Goal: Information Seeking & Learning: Learn about a topic

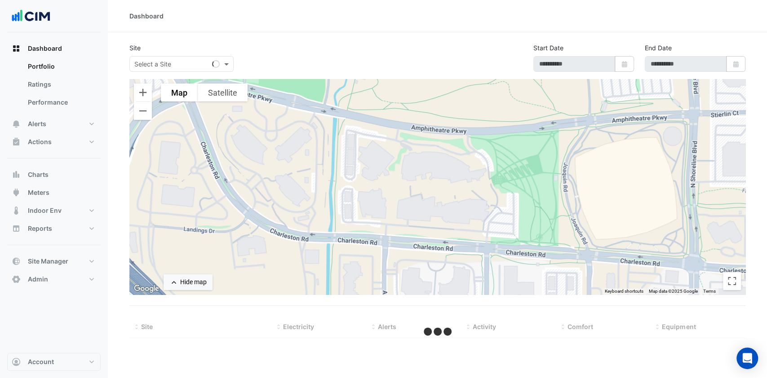
type input "**********"
select select "***"
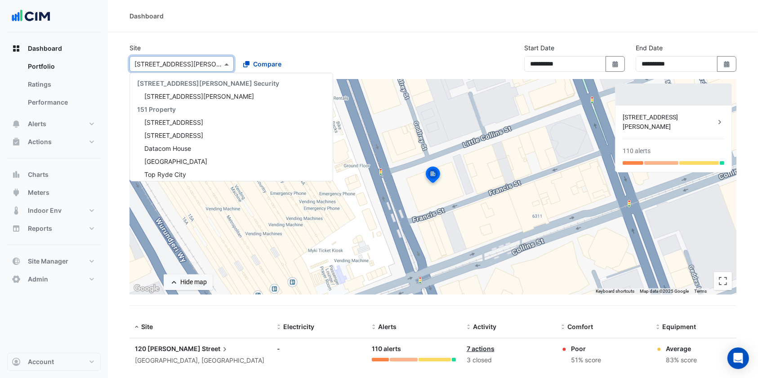
scroll to position [1567, 0]
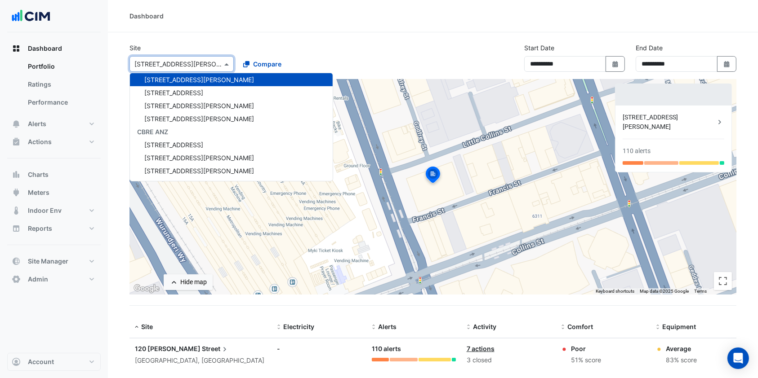
click at [225, 63] on span at bounding box center [227, 63] width 11 height 9
click at [50, 258] on span "Site Manager" at bounding box center [48, 261] width 40 height 9
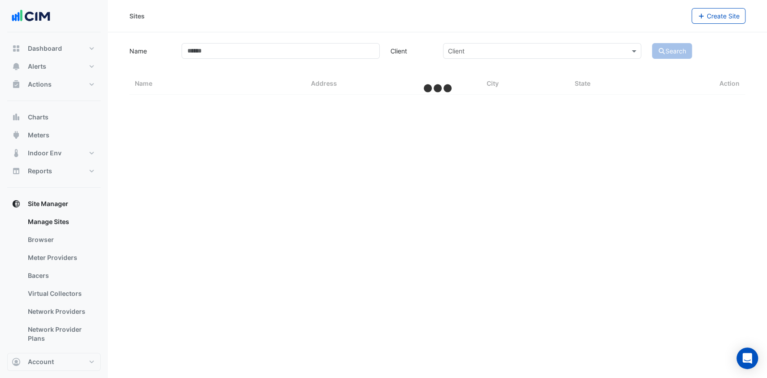
click at [42, 273] on link "Bacers" at bounding box center [61, 276] width 80 height 18
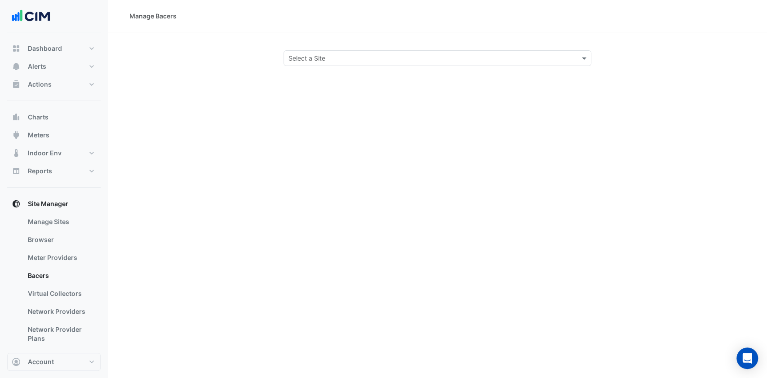
click at [290, 62] on input "text" at bounding box center [428, 58] width 280 height 9
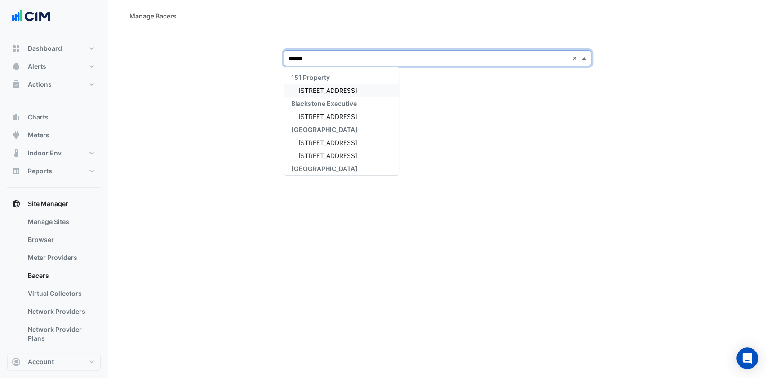
type input "******"
click at [39, 116] on span "Charts" at bounding box center [38, 117] width 21 height 9
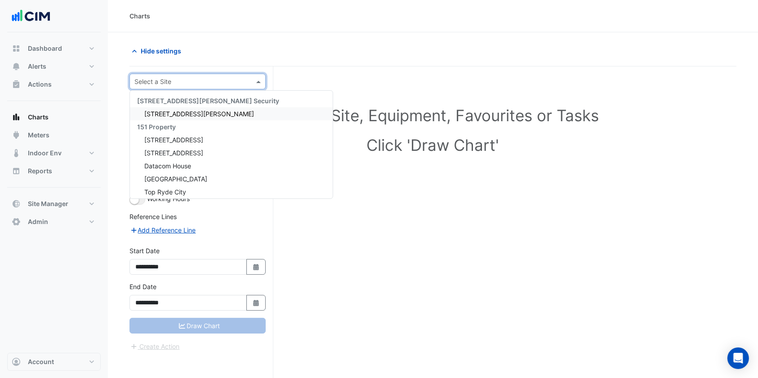
click at [139, 77] on input "text" at bounding box center [188, 81] width 108 height 9
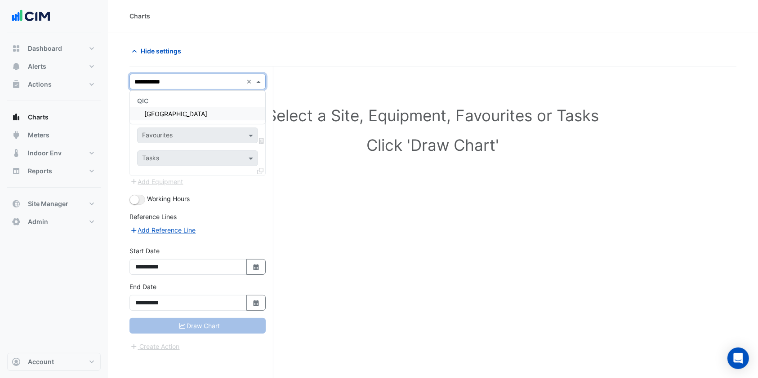
type input "**********"
click at [163, 109] on div "Castle Towers" at bounding box center [197, 113] width 135 height 13
drag, startPoint x: 180, startPoint y: 104, endPoint x: 180, endPoint y: 109, distance: 4.5
click at [180, 109] on input "text" at bounding box center [188, 108] width 93 height 9
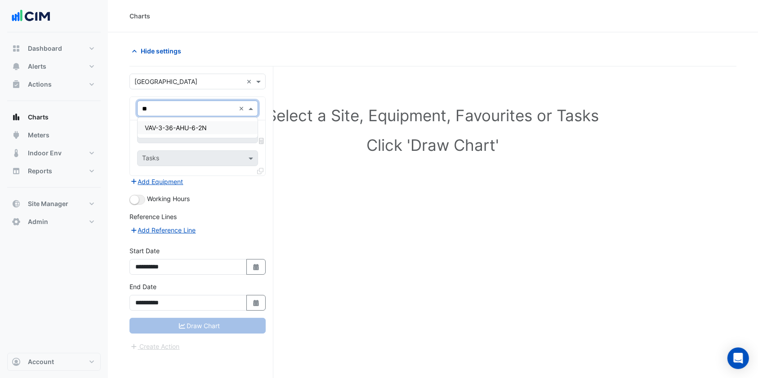
type input "*"
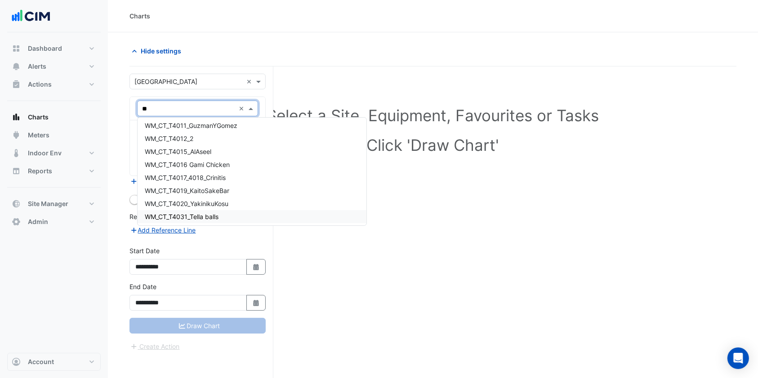
scroll to position [659, 0]
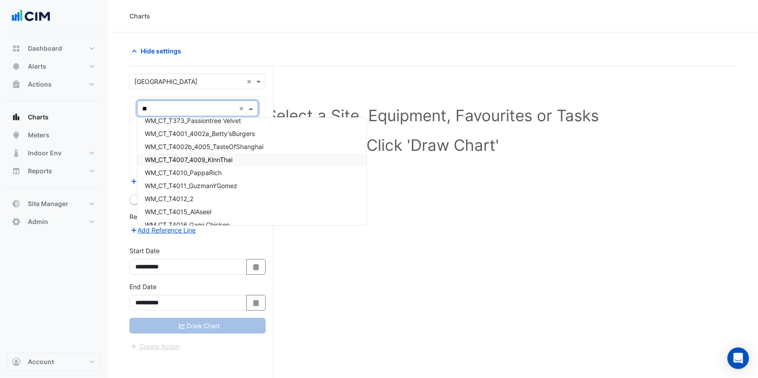
type input "*"
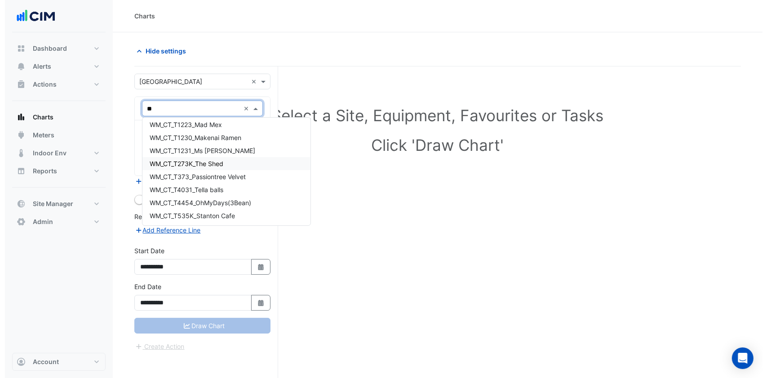
scroll to position [0, 0]
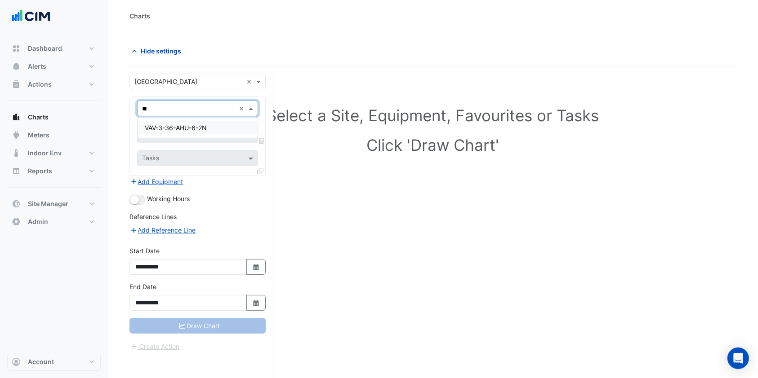
type input "*"
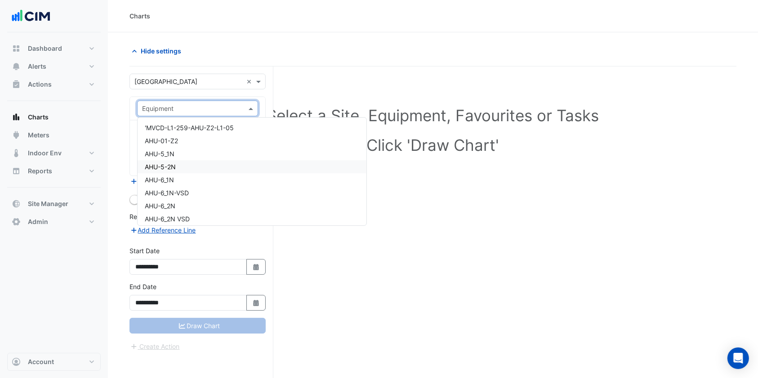
click at [151, 113] on div "Equipment" at bounding box center [157, 108] width 31 height 9
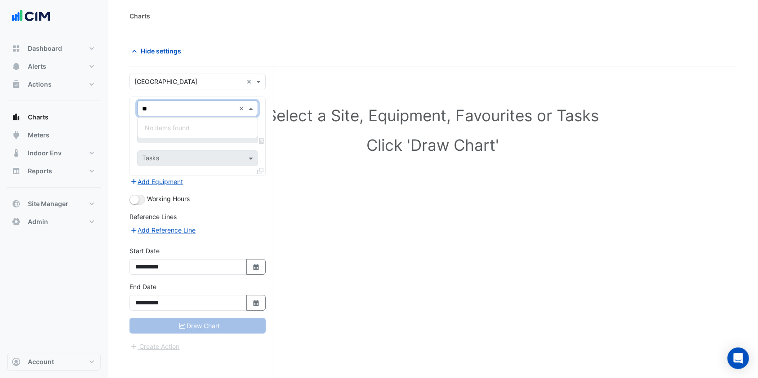
type input "*"
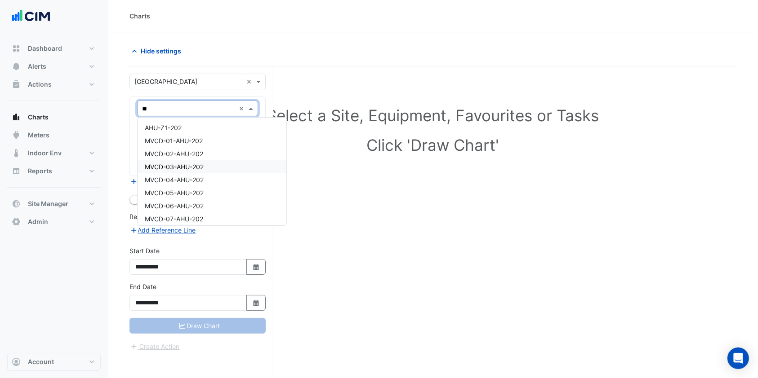
type input "*"
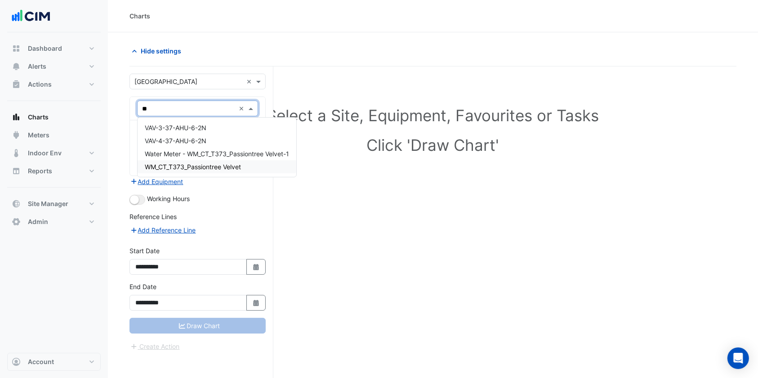
type input "***"
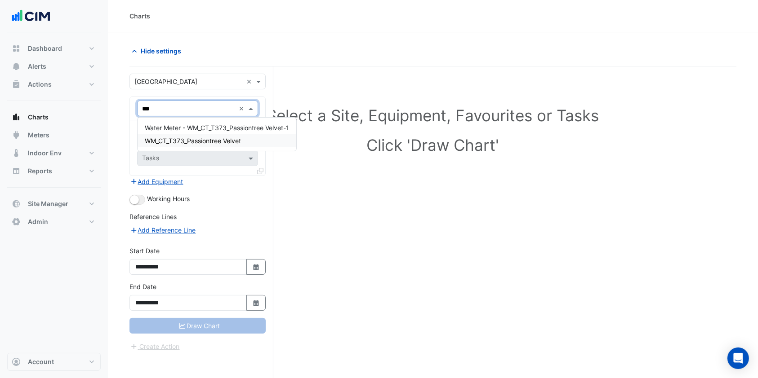
click at [191, 135] on div "WM_CT_T373_Passiontree Velvet" at bounding box center [216, 140] width 159 height 13
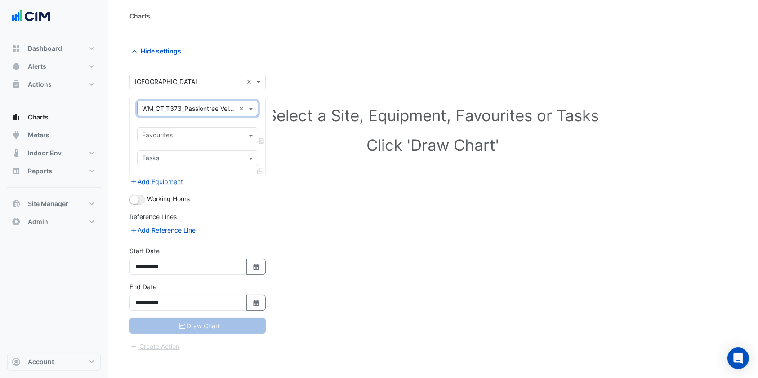
click at [250, 135] on span at bounding box center [251, 135] width 11 height 9
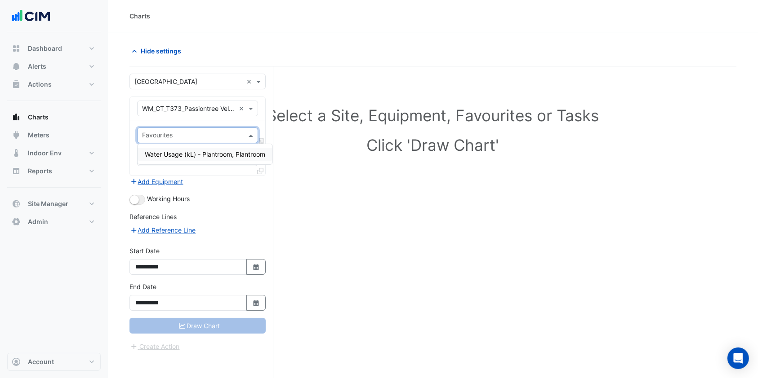
click at [148, 146] on div "Water Usage (kL) - Plantroom, Plantroom" at bounding box center [204, 154] width 135 height 20
click at [158, 151] on span "Water Usage (kL) - Plantroom, Plantroom" at bounding box center [205, 155] width 120 height 8
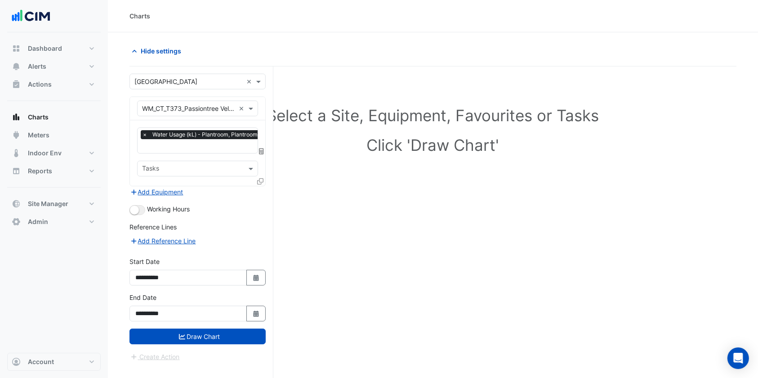
click at [195, 330] on button "Draw Chart" at bounding box center [197, 337] width 136 height 16
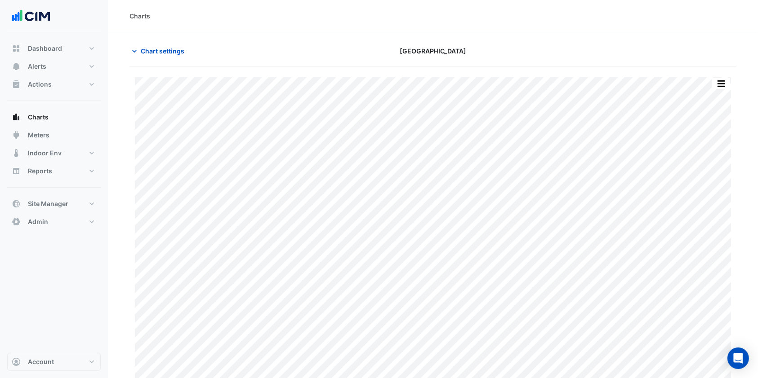
click at [148, 48] on span "Chart settings" at bounding box center [163, 50] width 44 height 9
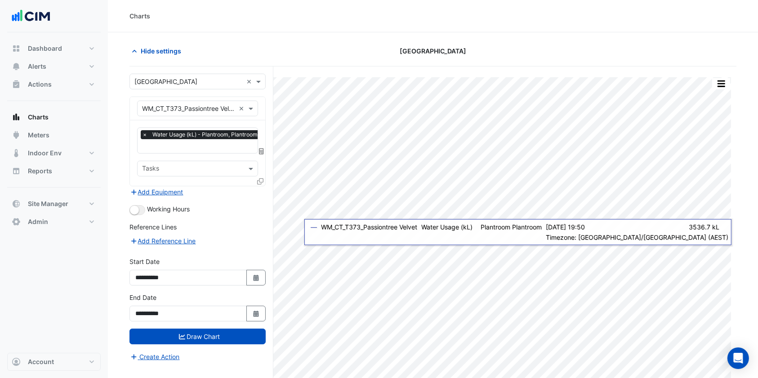
click at [259, 182] on icon at bounding box center [260, 181] width 6 height 6
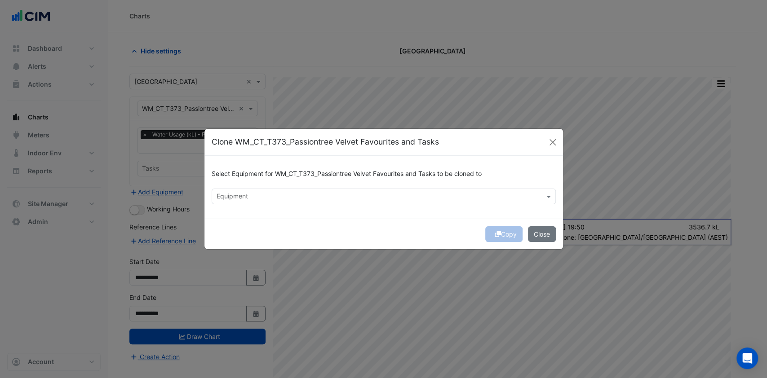
click at [246, 195] on input "text" at bounding box center [379, 197] width 324 height 9
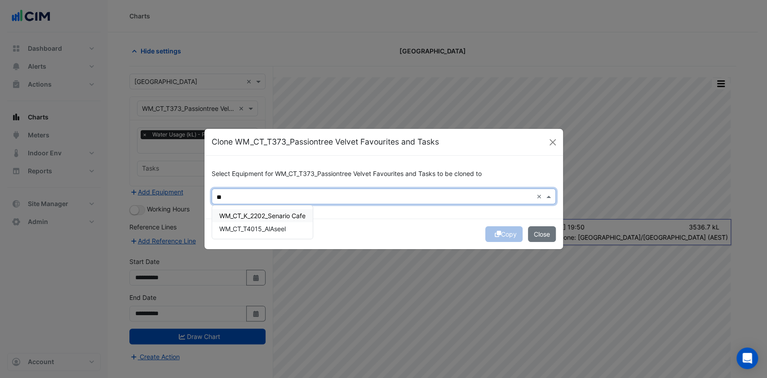
click at [246, 212] on span "WM_CT_K_2202_Senario Cafe" at bounding box center [262, 216] width 86 height 8
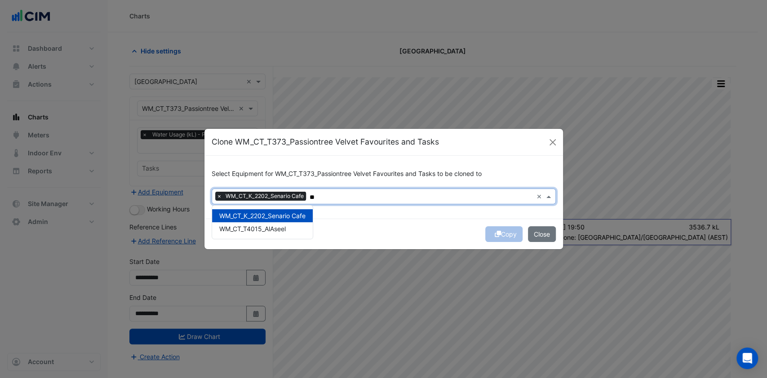
type input "**"
click at [430, 236] on div "Copy Close" at bounding box center [383, 234] width 359 height 31
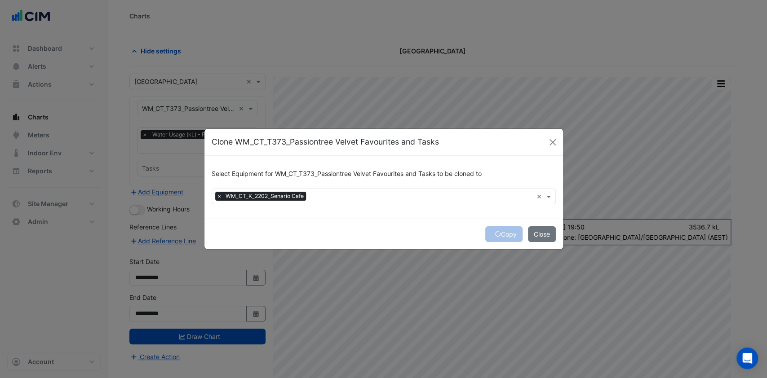
click at [500, 235] on div "Copy Close" at bounding box center [383, 234] width 359 height 31
click at [496, 229] on button "Copy" at bounding box center [503, 234] width 37 height 16
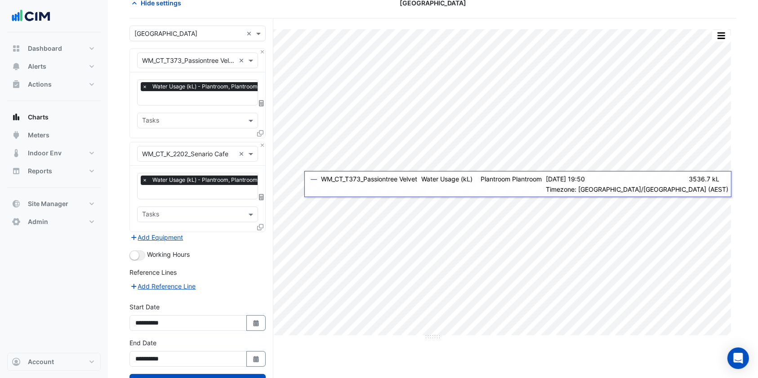
scroll to position [80, 0]
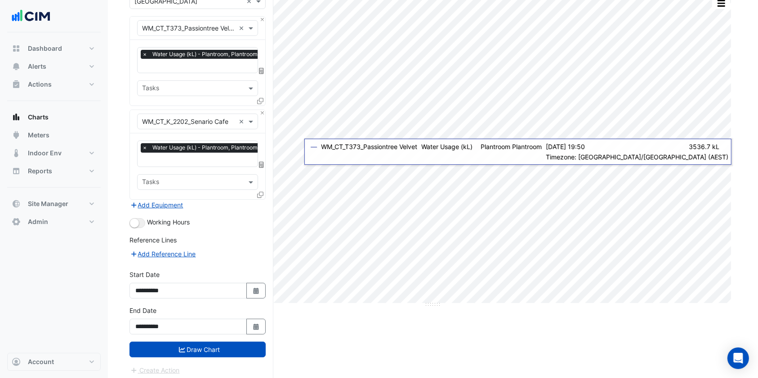
click at [175, 343] on button "Draw Chart" at bounding box center [197, 350] width 136 height 16
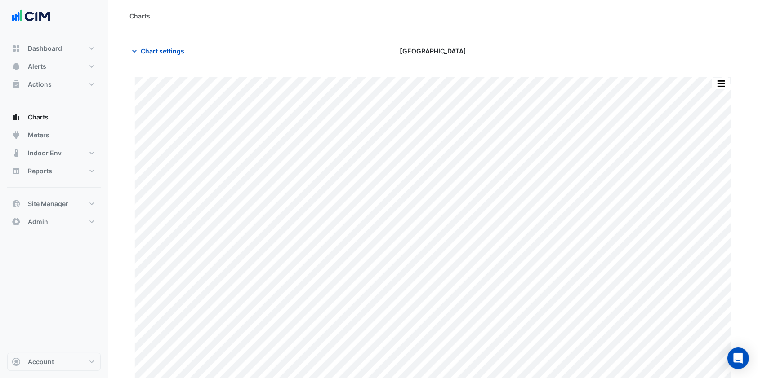
click at [162, 58] on button "Chart settings" at bounding box center [159, 51] width 61 height 16
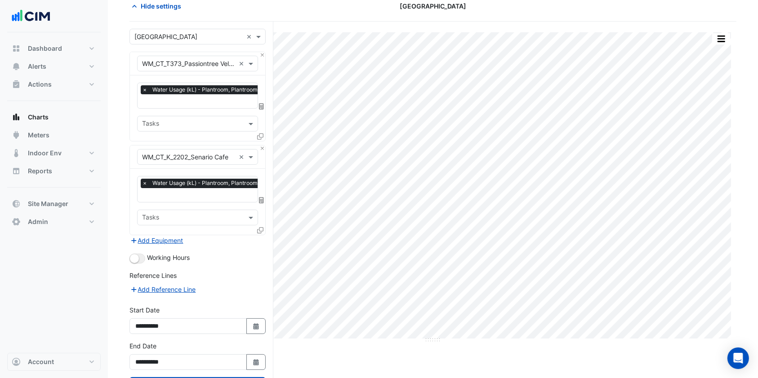
scroll to position [80, 0]
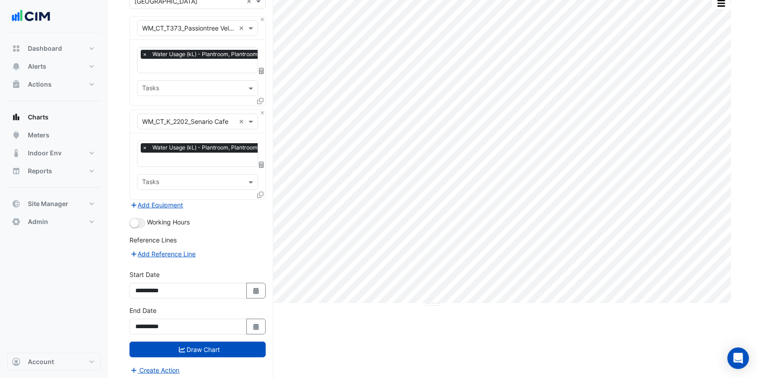
click at [251, 284] on button "Select Date" at bounding box center [256, 291] width 20 height 16
select select "*"
select select "****"
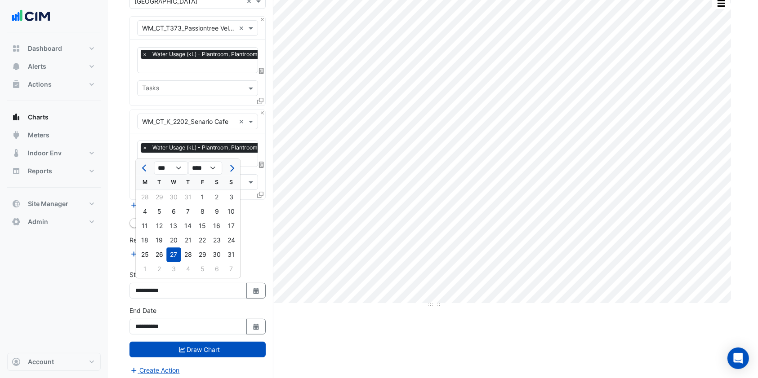
click at [149, 168] on button "Previous month" at bounding box center [144, 168] width 11 height 14
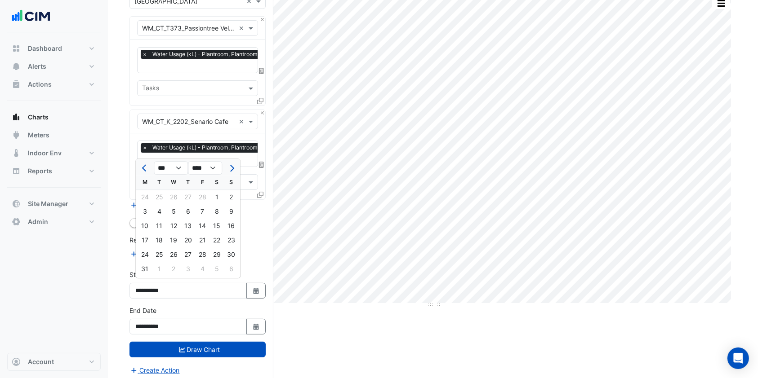
click at [149, 168] on button "Previous month" at bounding box center [144, 168] width 11 height 14
click at [146, 168] on span "Previous month" at bounding box center [145, 168] width 7 height 7
select select "**"
select select "****"
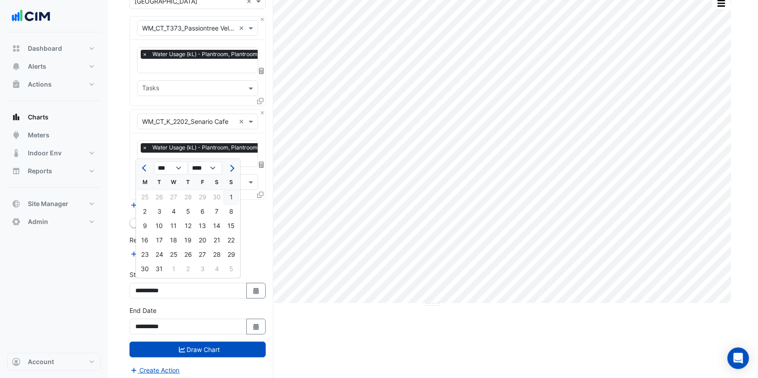
click at [235, 202] on div "1" at bounding box center [231, 197] width 14 height 14
type input "**********"
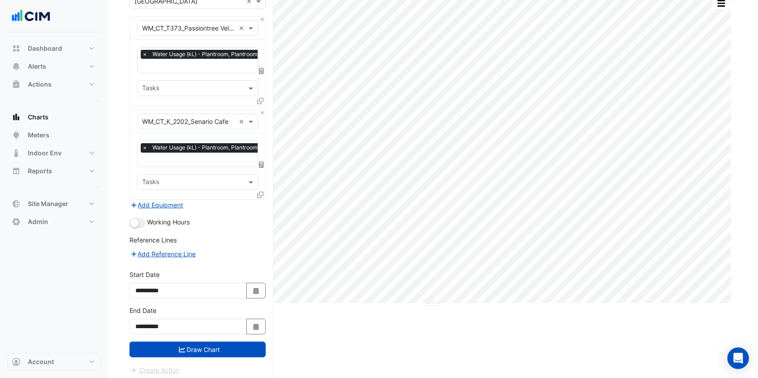
click at [220, 347] on button "Draw Chart" at bounding box center [197, 350] width 136 height 16
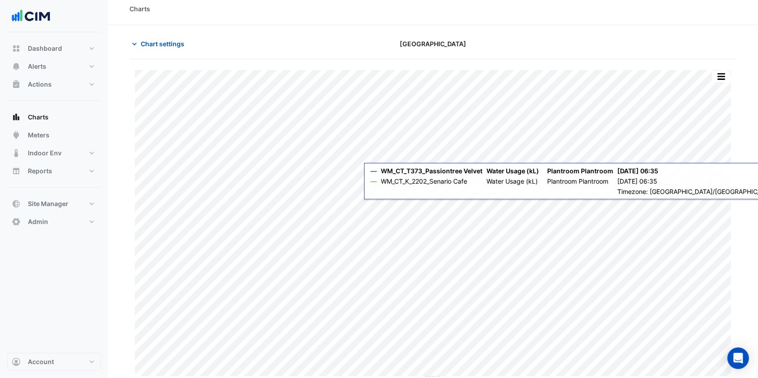
scroll to position [9, 0]
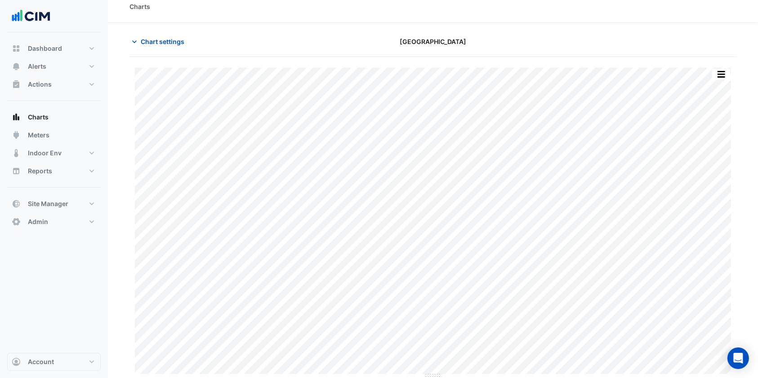
click at [55, 113] on button "Charts" at bounding box center [53, 117] width 93 height 18
click at [183, 49] on button "Chart settings" at bounding box center [159, 42] width 61 height 16
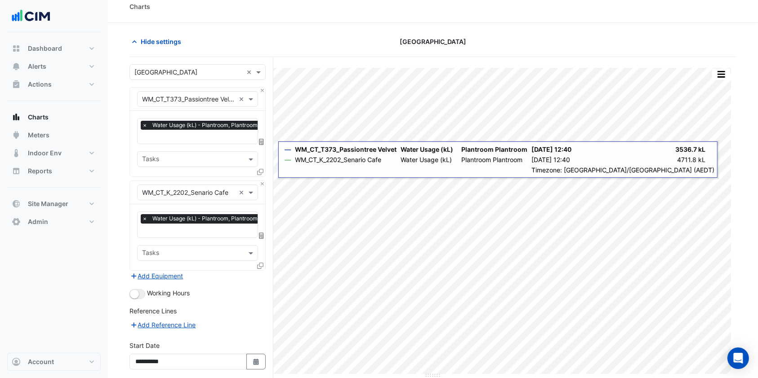
click at [264, 187] on div "Equipment × WM_CT_K_2202_Senario Cafe ×" at bounding box center [197, 192] width 135 height 23
click at [265, 183] on button "Close" at bounding box center [262, 184] width 6 height 6
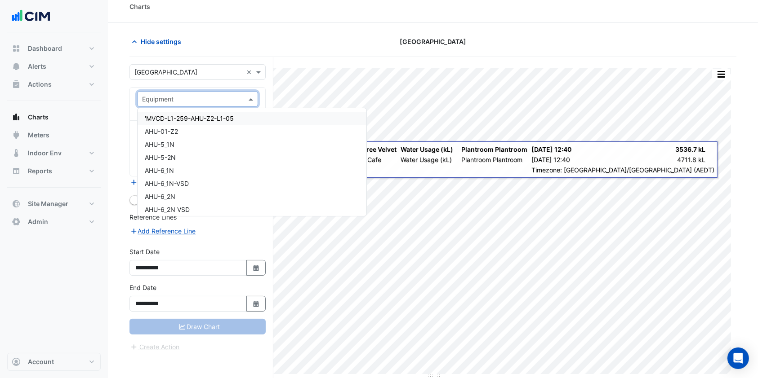
click at [221, 98] on input "text" at bounding box center [188, 99] width 93 height 9
type input "***"
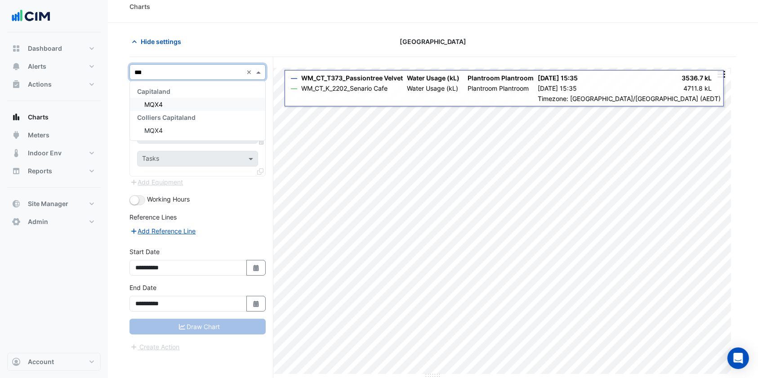
type input "****"
click at [213, 104] on div "MQX4" at bounding box center [197, 104] width 135 height 13
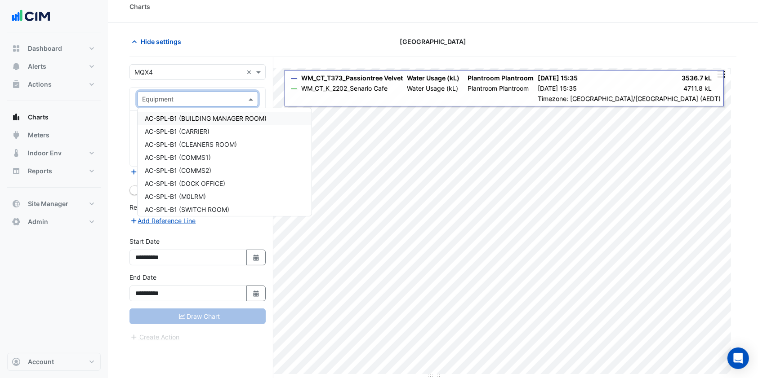
click at [219, 95] on input "text" at bounding box center [188, 99] width 93 height 9
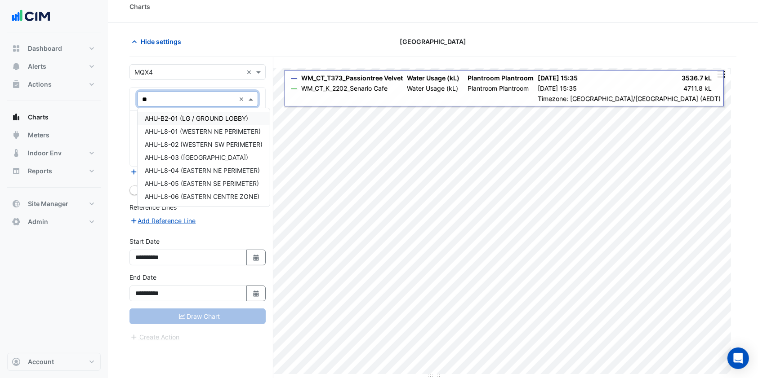
type input "***"
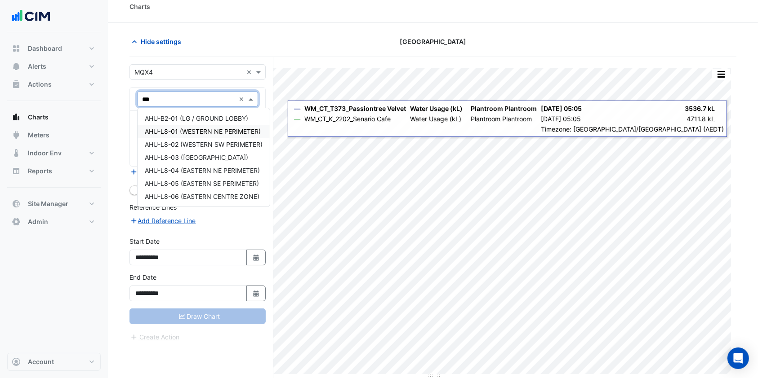
click at [174, 135] on div "AHU-L8-01 (WESTERN NE PERIMETER)" at bounding box center [203, 131] width 132 height 13
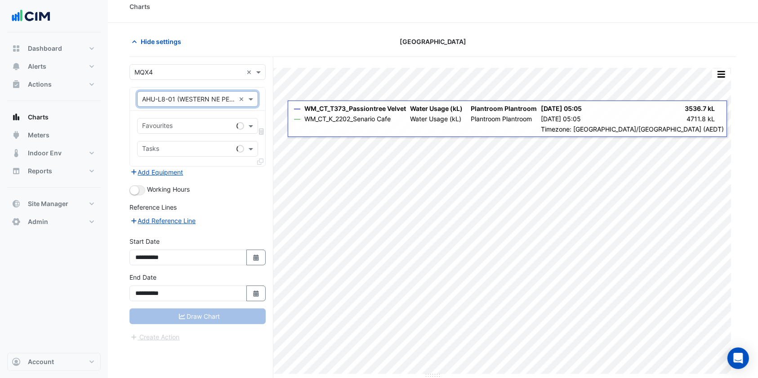
click at [251, 127] on span at bounding box center [251, 125] width 11 height 9
click at [252, 127] on span at bounding box center [251, 125] width 11 height 9
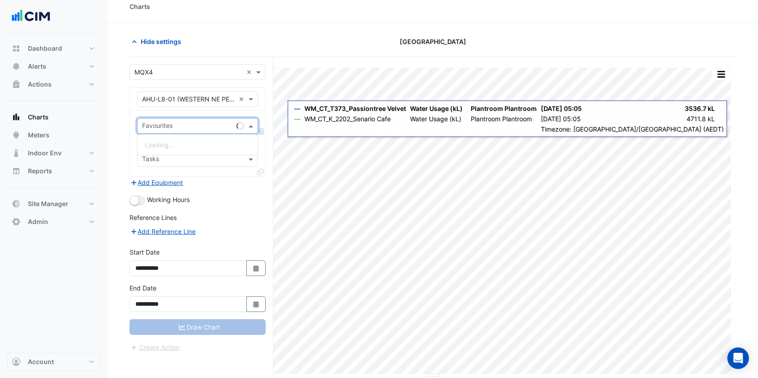
click at [252, 127] on span at bounding box center [251, 125] width 11 height 9
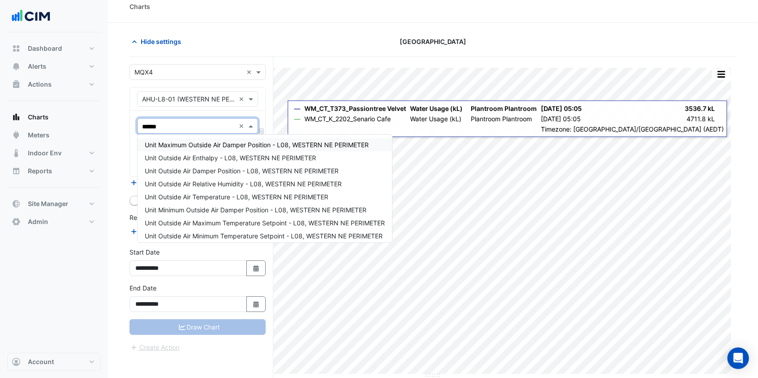
type input "*******"
click at [213, 172] on span "Unit Outside Air Damper Position - L08, WESTERN NE PERIMETER" at bounding box center [242, 171] width 194 height 8
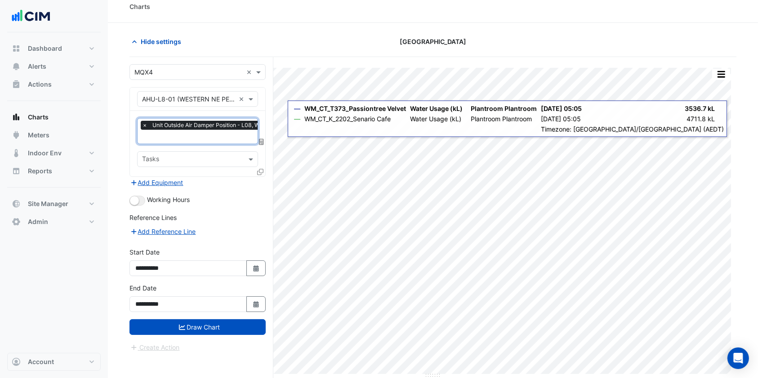
click at [260, 169] on icon at bounding box center [260, 172] width 6 height 6
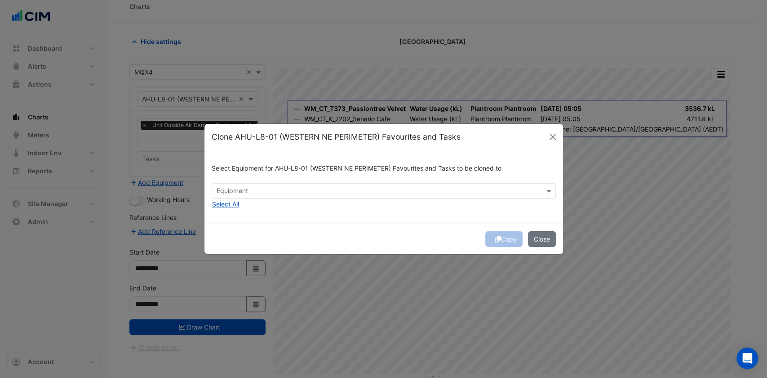
click at [301, 192] on input "text" at bounding box center [379, 191] width 324 height 9
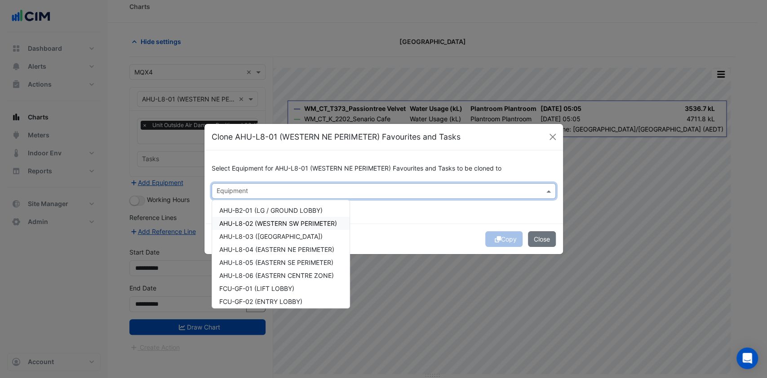
click at [268, 226] on span "AHU-L8-02 (WESTERN SW PERIMETER)" at bounding box center [278, 224] width 118 height 8
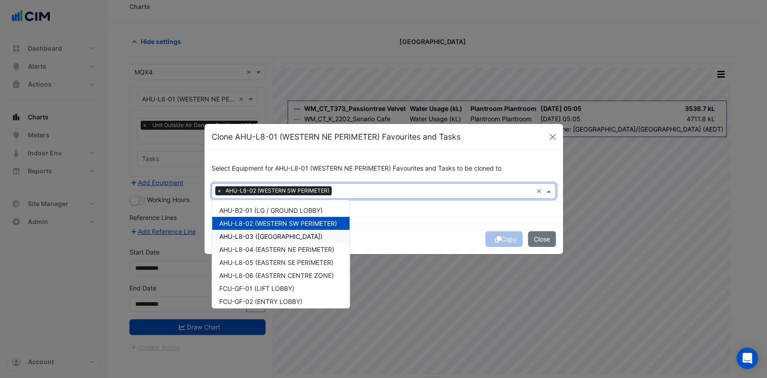
click at [265, 233] on span "AHU-L8-03 (WESTERN CENTRE ZONE)" at bounding box center [270, 237] width 103 height 8
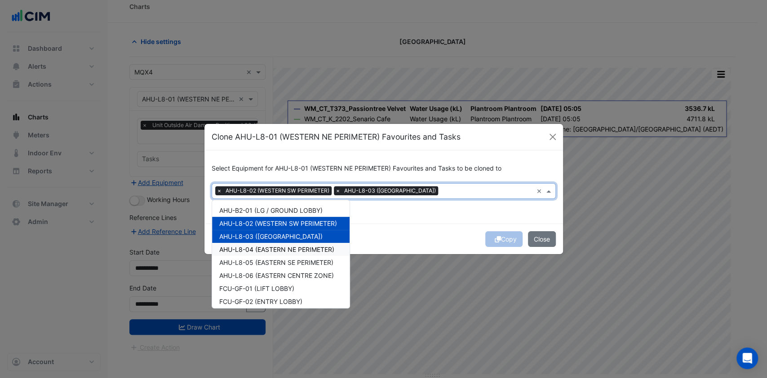
click at [258, 246] on span "AHU-L8-04 (EASTERN NE PERIMETER)" at bounding box center [276, 250] width 115 height 8
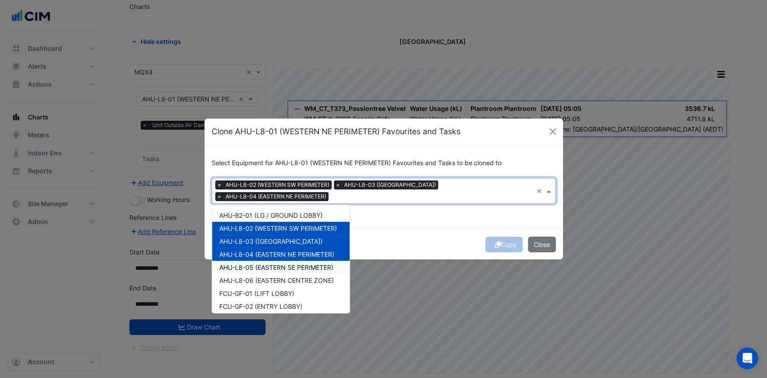
click at [248, 270] on span "AHU-L8-05 (EASTERN SE PERIMETER)" at bounding box center [276, 268] width 114 height 8
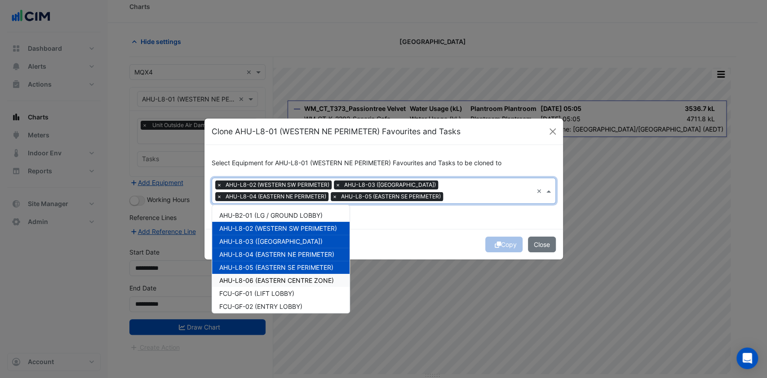
click at [244, 277] on div "AHU-B2-01 (LG / GROUND LOBBY) AHU-L8-02 (WESTERN SW PERIMETER) AHU-L8-03 (WESTE…" at bounding box center [280, 293] width 137 height 169
click at [244, 278] on span "AHU-L8-06 (EASTERN CENTRE ZONE)" at bounding box center [276, 281] width 115 height 8
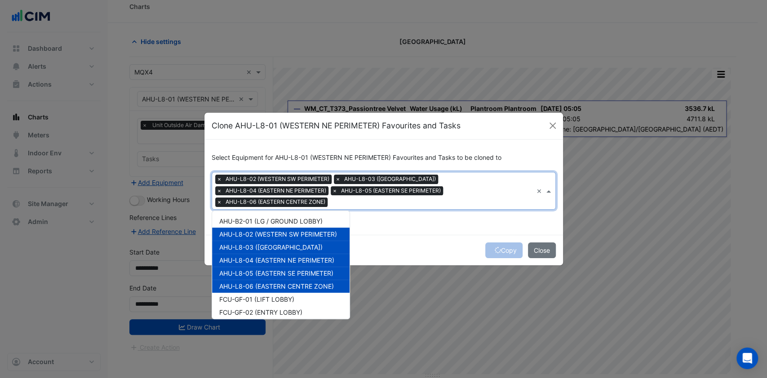
click at [406, 257] on div "Copy Close" at bounding box center [383, 250] width 359 height 31
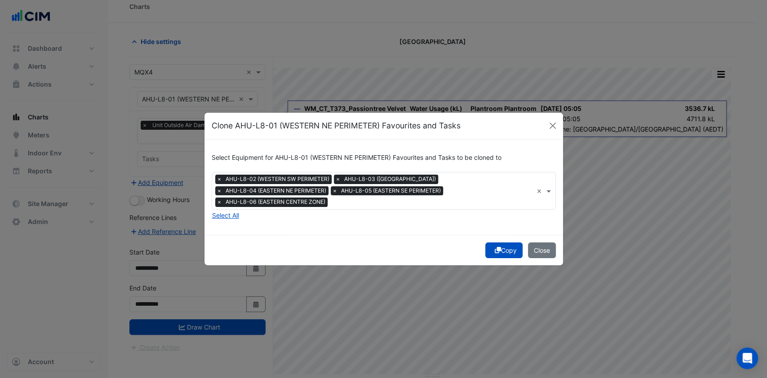
click at [496, 247] on icon "submit" at bounding box center [498, 250] width 6 height 6
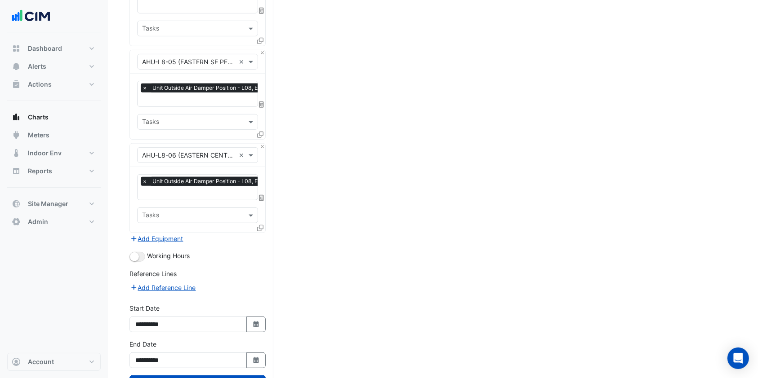
scroll to position [450, 0]
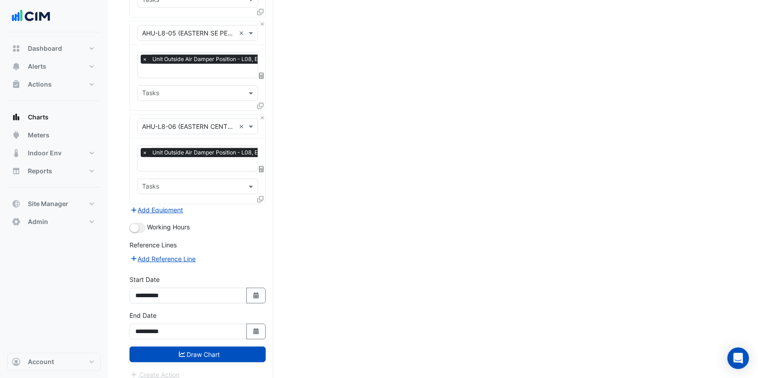
click at [258, 296] on div "**********" at bounding box center [197, 293] width 147 height 36
click at [259, 293] on button "Select Date" at bounding box center [256, 296] width 20 height 16
select select "**"
select select "****"
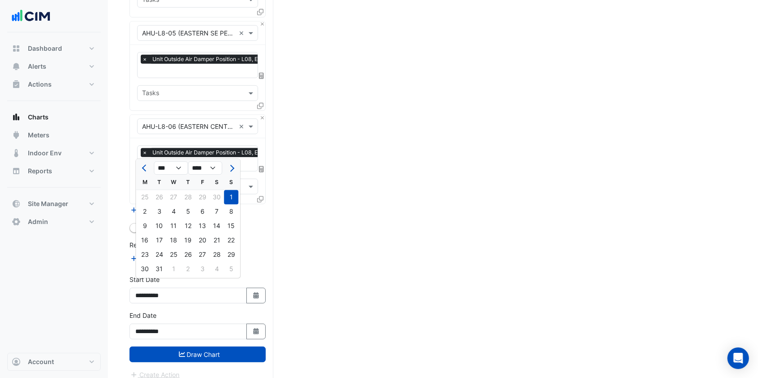
click at [228, 169] on button "Next month" at bounding box center [231, 168] width 11 height 14
select select "*"
select select "****"
click at [228, 169] on button "Next month" at bounding box center [231, 168] width 11 height 14
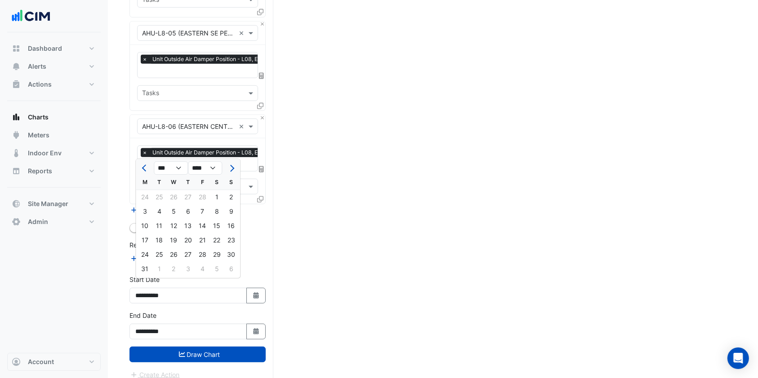
click at [228, 169] on button "Next month" at bounding box center [231, 168] width 11 height 14
click at [144, 171] on span "Previous month" at bounding box center [145, 168] width 7 height 7
select select "*"
click at [160, 191] on div "1" at bounding box center [159, 197] width 14 height 14
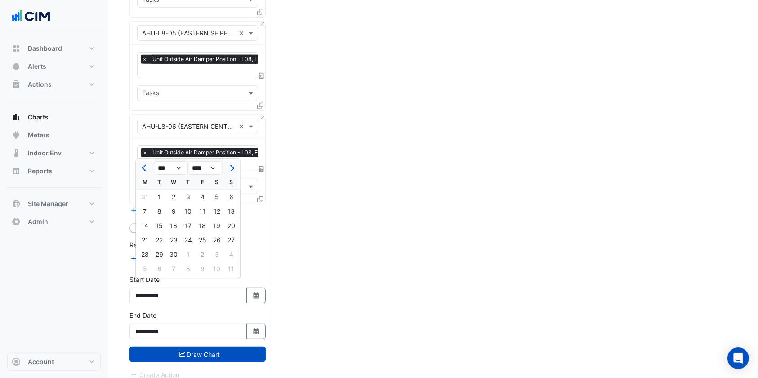
type input "**********"
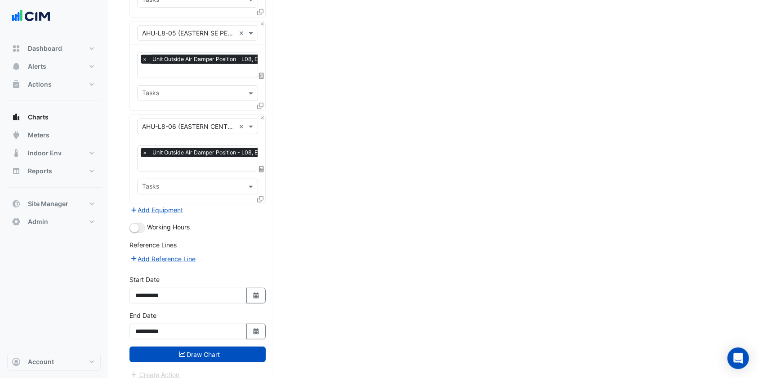
click at [222, 352] on button "Draw Chart" at bounding box center [197, 355] width 136 height 16
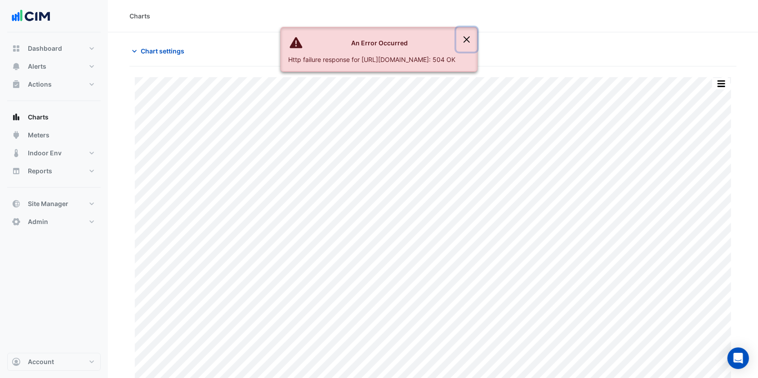
click at [477, 42] on button "Close" at bounding box center [466, 39] width 21 height 24
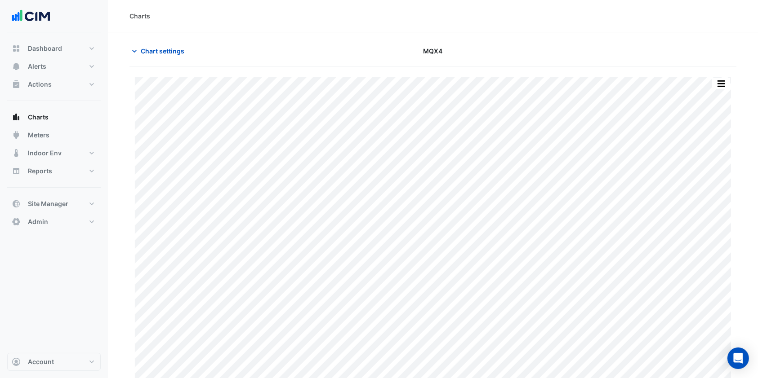
click at [157, 53] on span "Chart settings" at bounding box center [163, 50] width 44 height 9
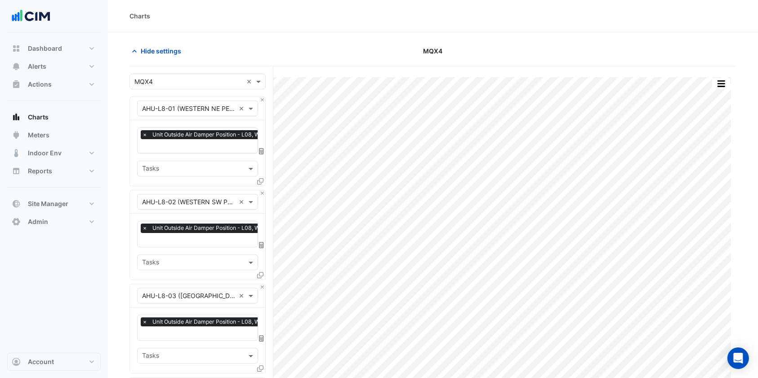
click at [157, 53] on span "Hide settings" at bounding box center [161, 50] width 40 height 9
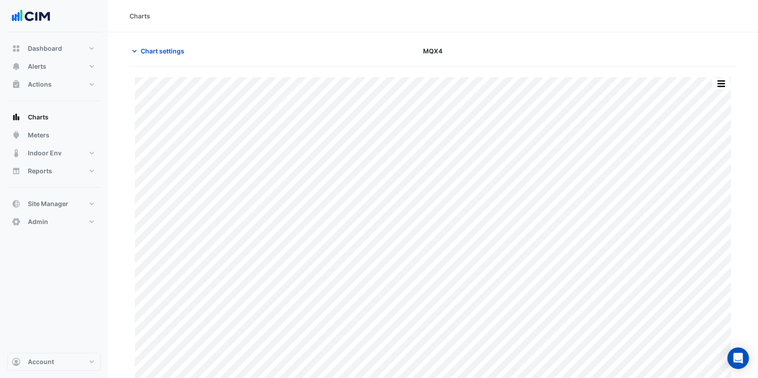
click at [167, 60] on div "Chart settings MQX4" at bounding box center [432, 54] width 607 height 23
click at [172, 54] on span "Chart settings" at bounding box center [163, 50] width 44 height 9
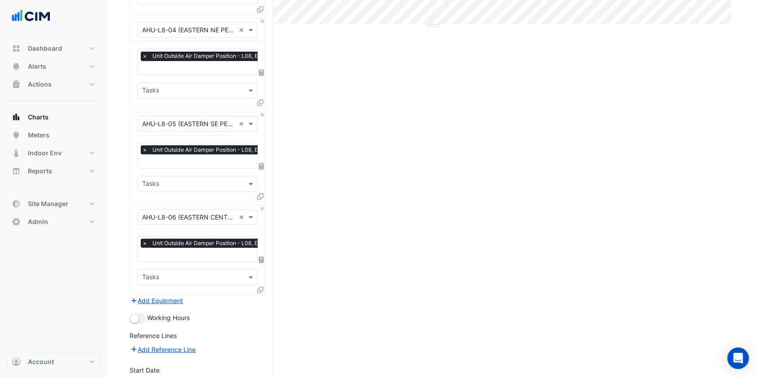
scroll to position [450, 0]
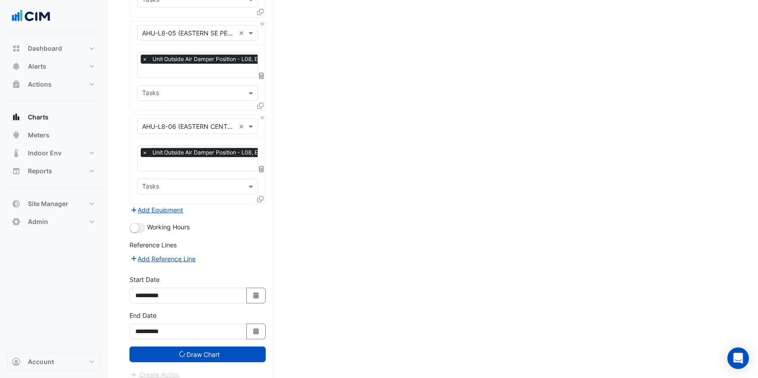
click at [252, 293] on icon "Select Date" at bounding box center [256, 296] width 8 height 6
select select "*"
select select "****"
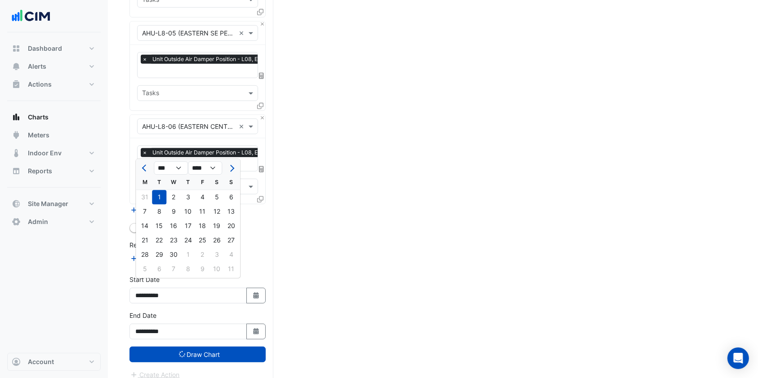
click at [231, 163] on button "Next month" at bounding box center [231, 168] width 11 height 14
select select "*"
click at [196, 352] on button "Draw Chart" at bounding box center [197, 355] width 136 height 16
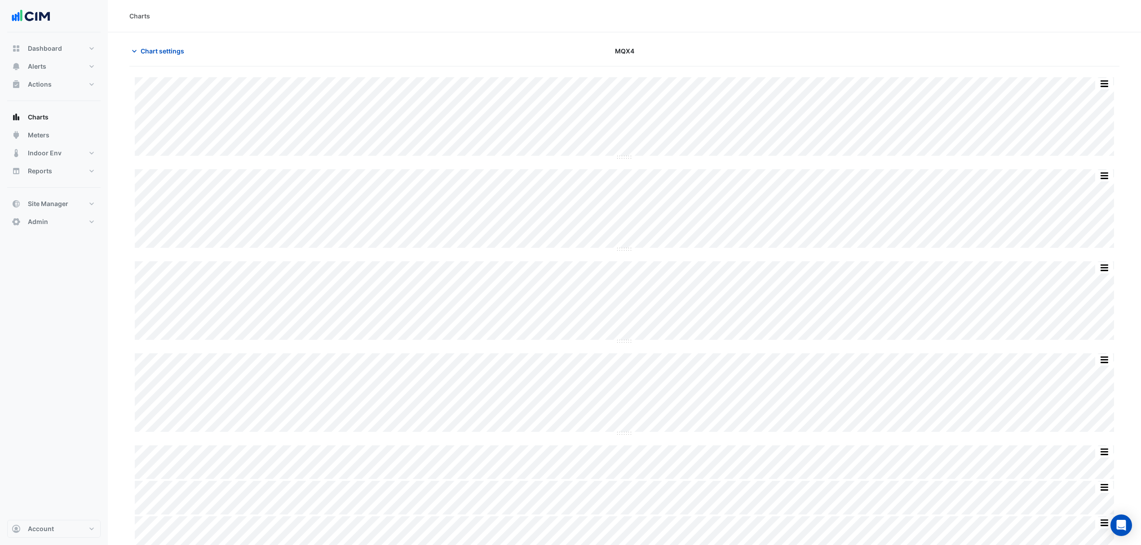
scroll to position [42, 0]
